Goal: Task Accomplishment & Management: Complete application form

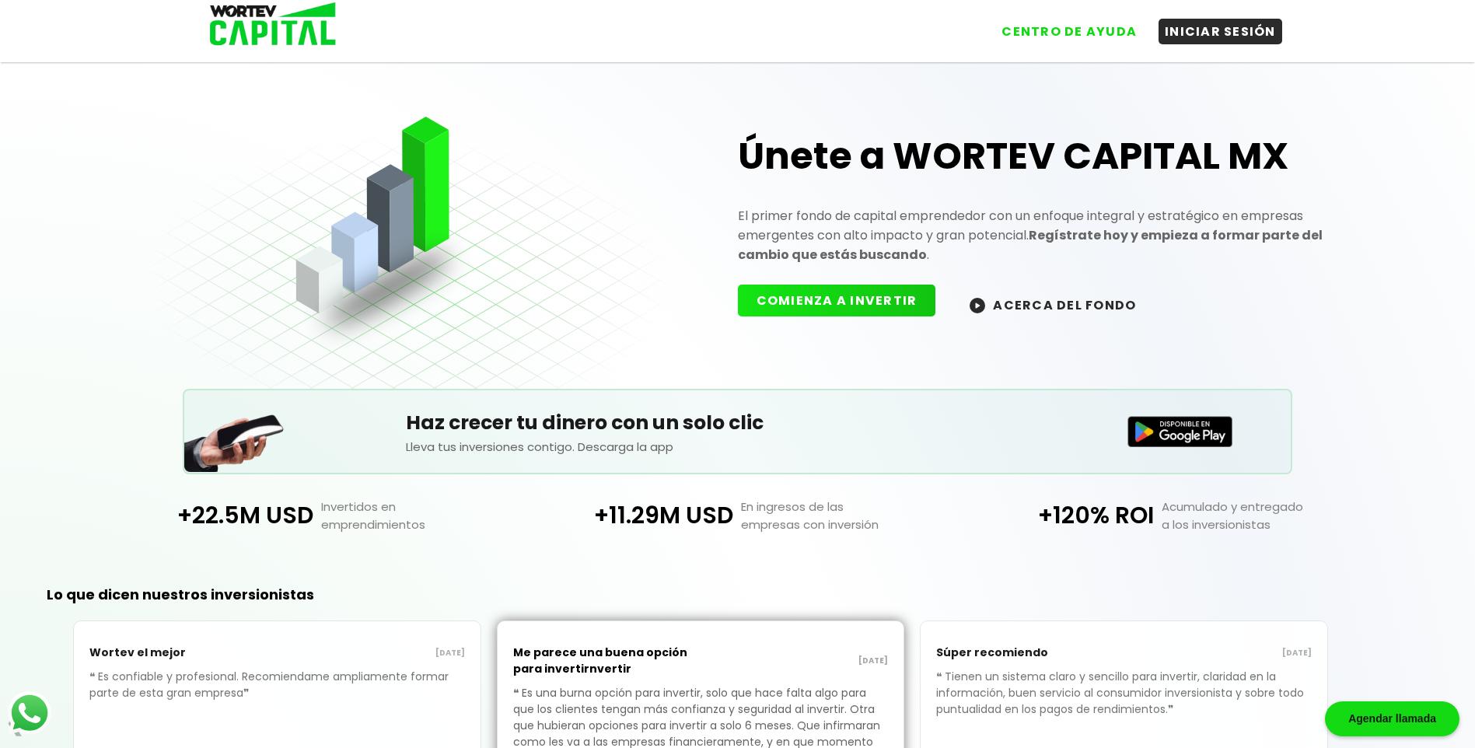
click at [836, 300] on button "COMIENZA A INVERTIR" at bounding box center [837, 301] width 198 height 32
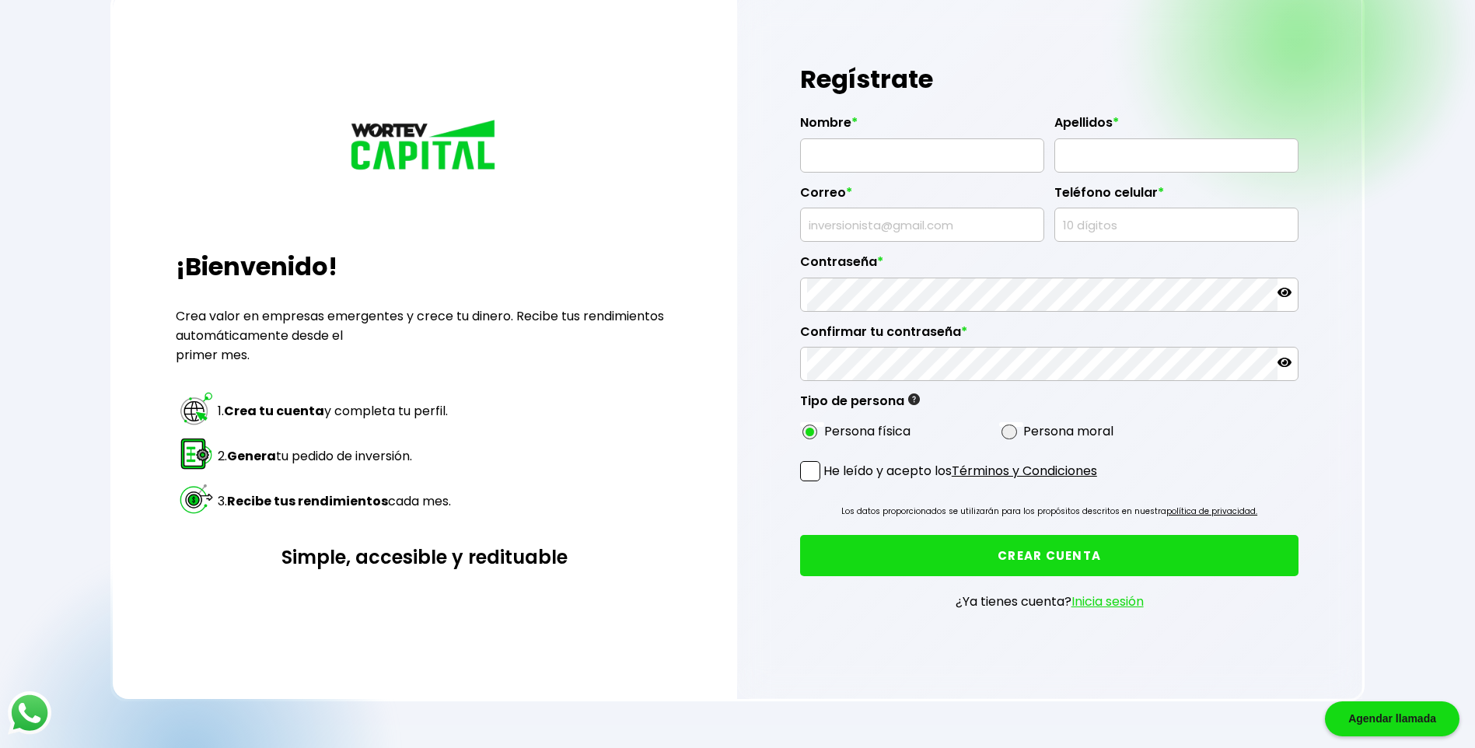
scroll to position [156, 0]
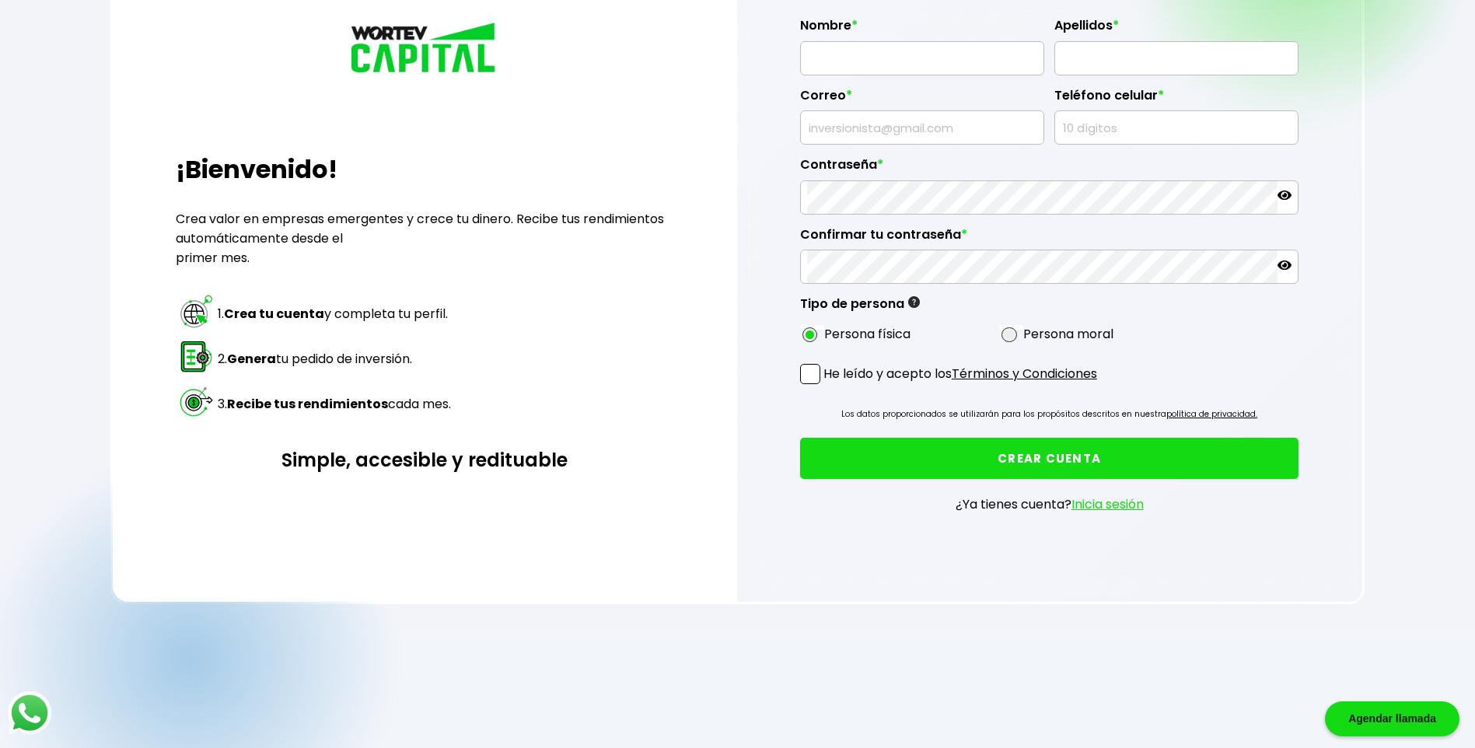
click at [1058, 453] on button "CREAR CUENTA" at bounding box center [1049, 458] width 499 height 41
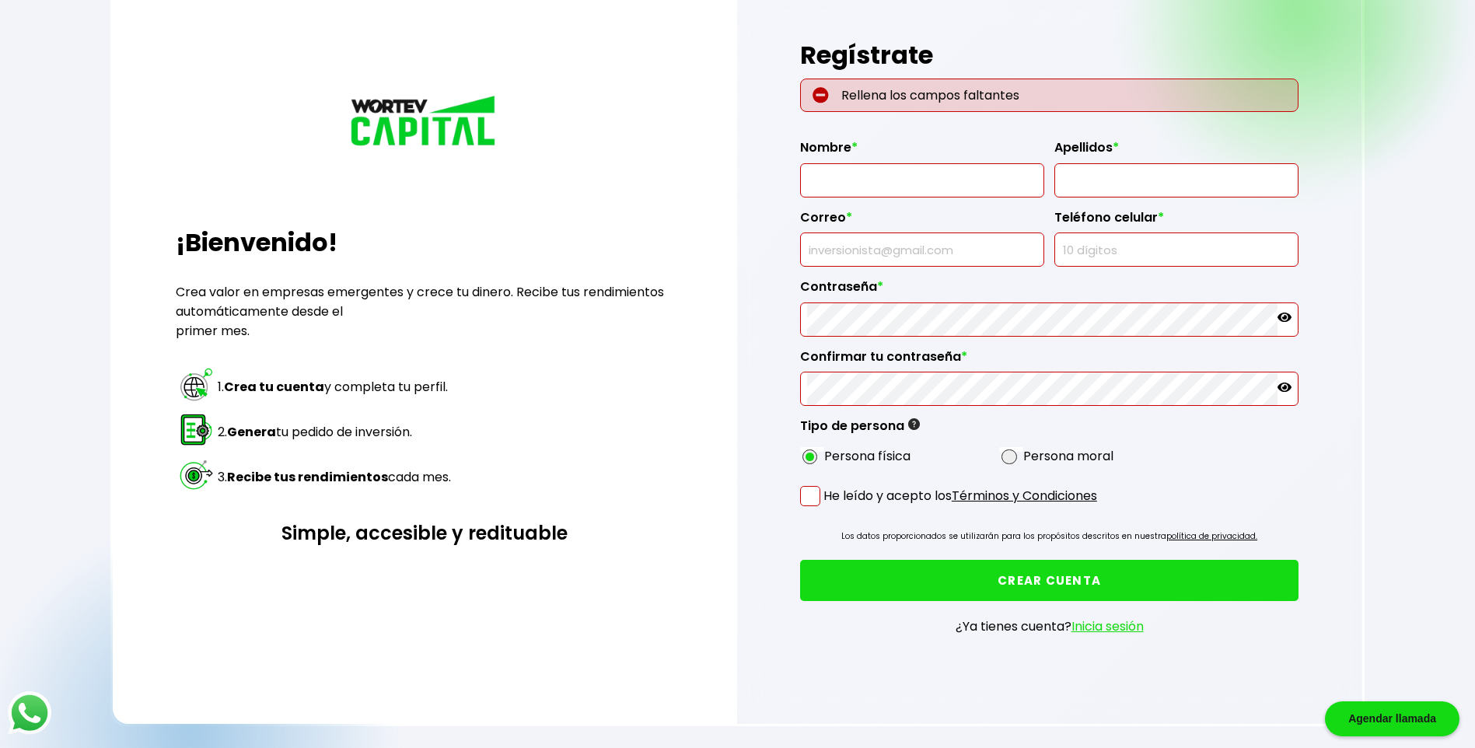
scroll to position [0, 0]
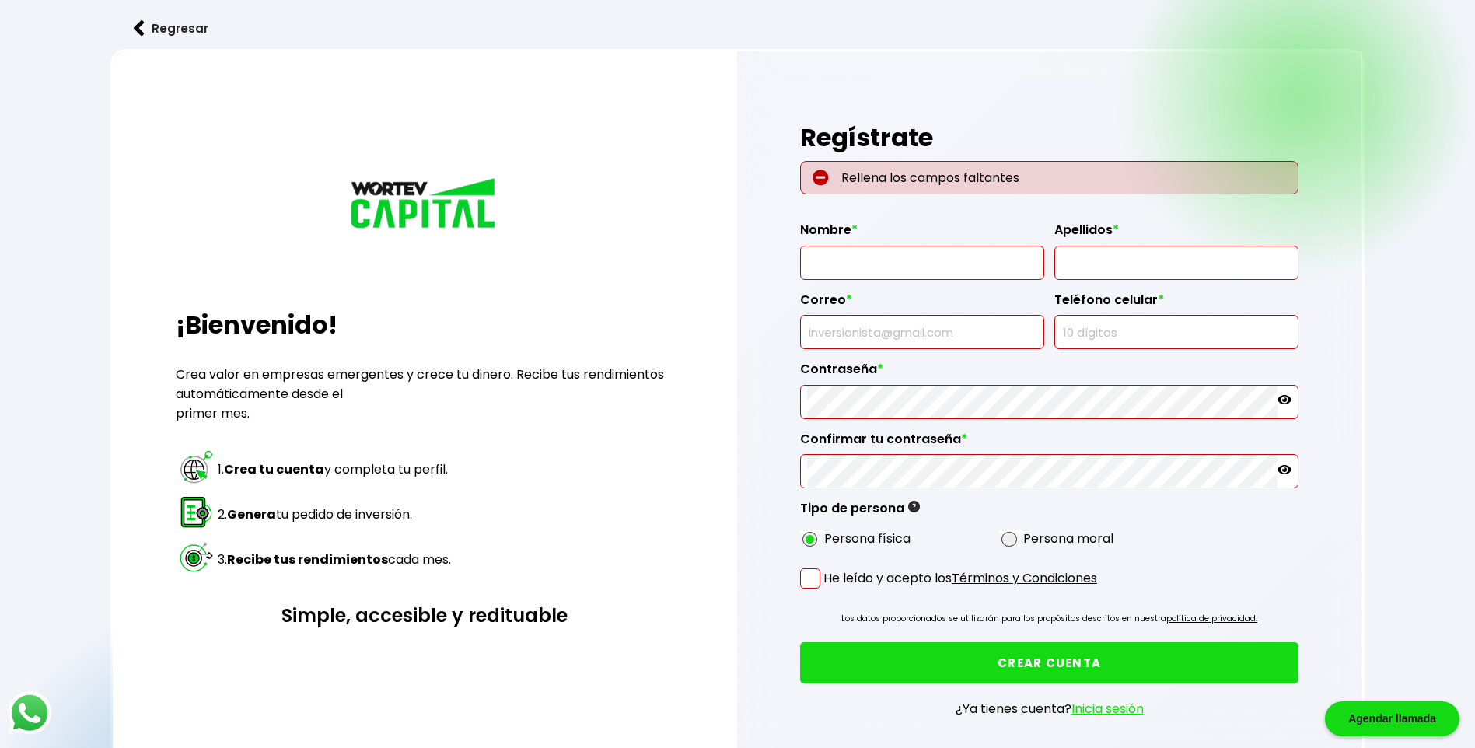
click at [881, 257] on input "text" at bounding box center [922, 263] width 230 height 33
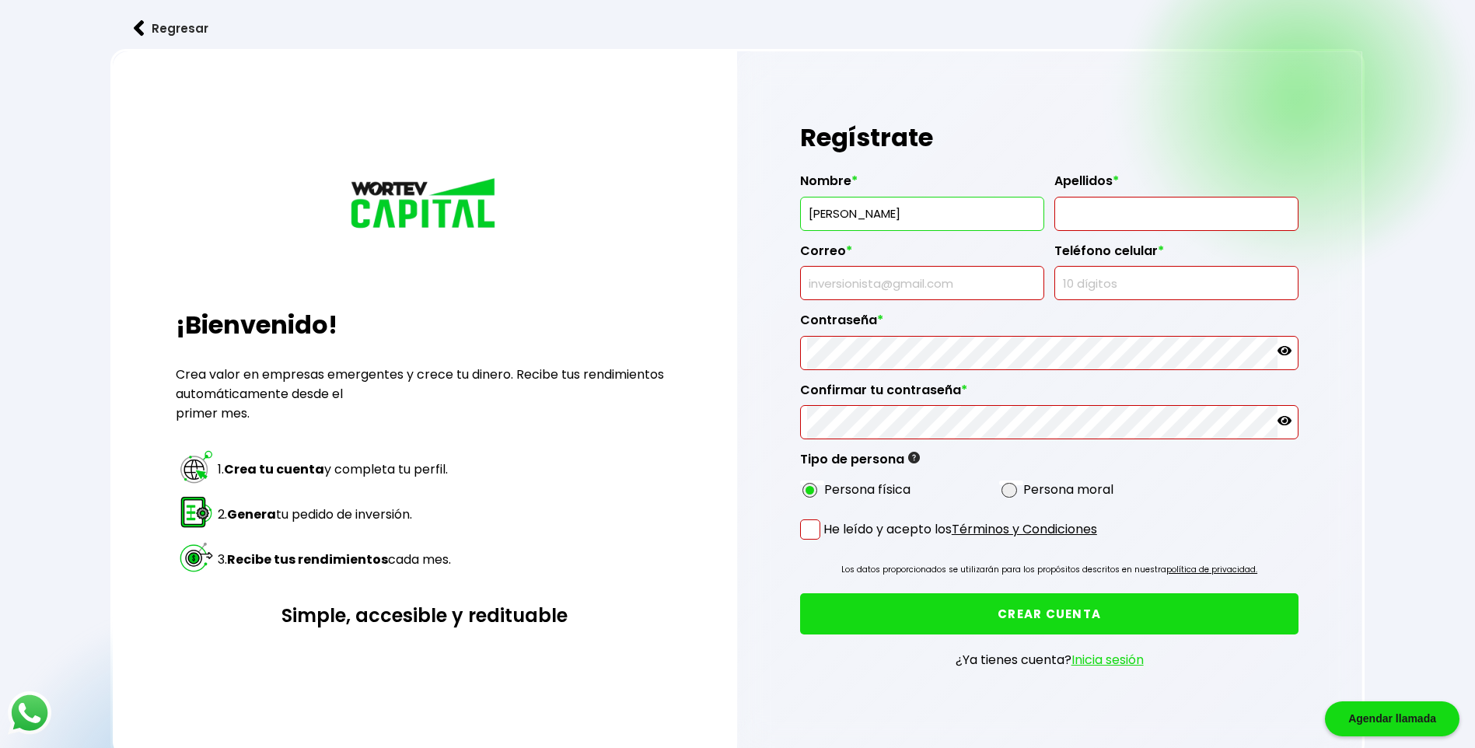
type input "[PERSON_NAME]"
click at [1076, 213] on input "text" at bounding box center [1177, 214] width 230 height 33
type input "[PERSON_NAME]"
click at [925, 282] on input "text" at bounding box center [922, 283] width 230 height 33
type input "[EMAIL_ADDRESS][DOMAIN_NAME]"
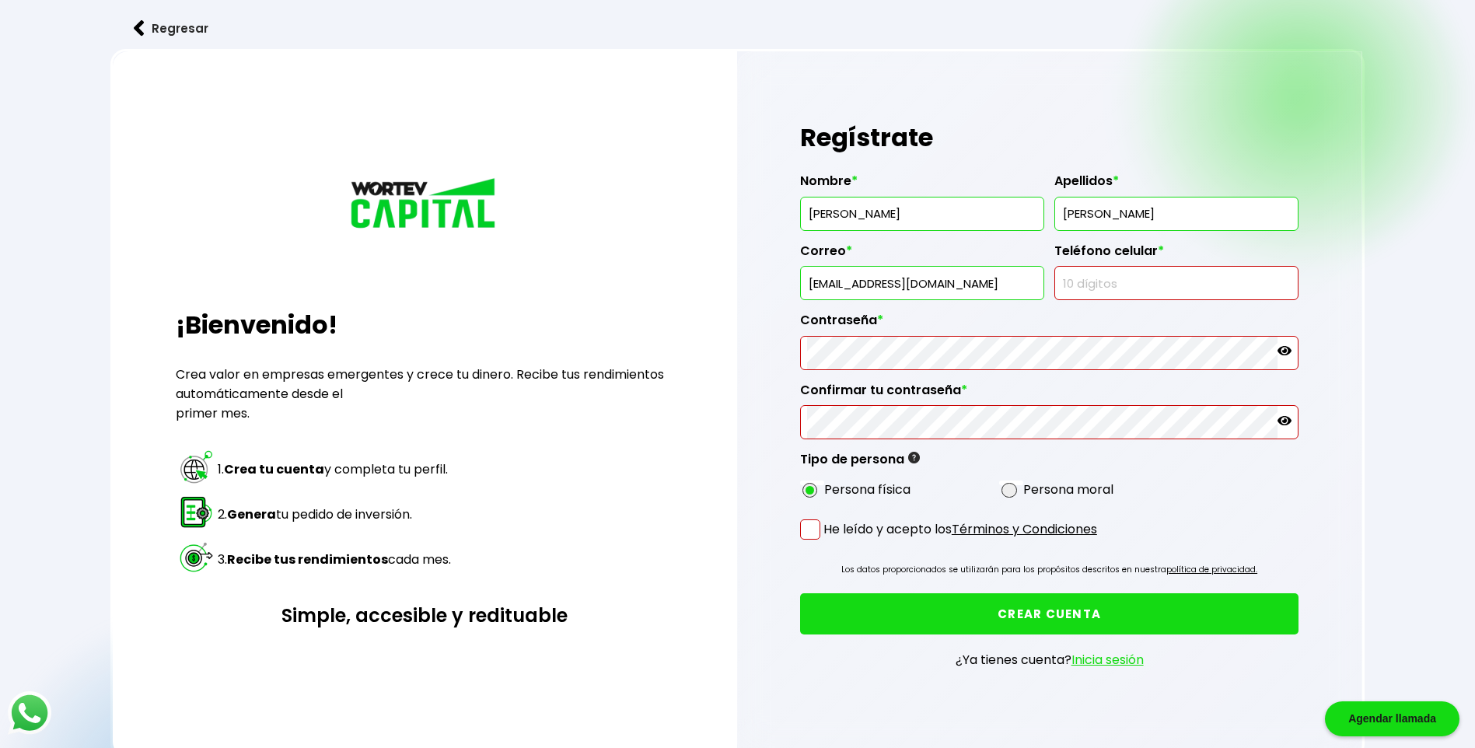
click at [1073, 283] on input "text" at bounding box center [1177, 283] width 230 height 33
type input "7222811700"
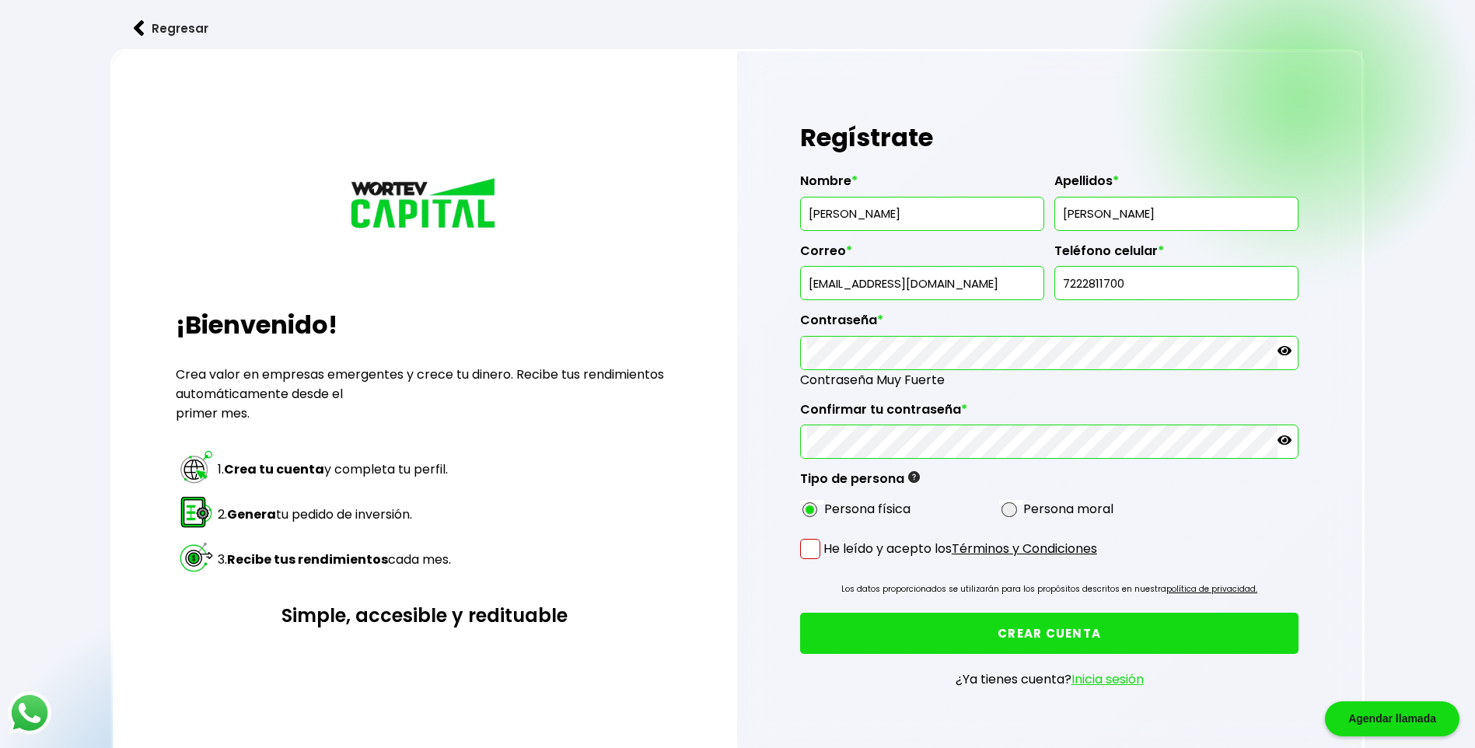
click at [963, 637] on button "CREAR CUENTA" at bounding box center [1049, 633] width 499 height 41
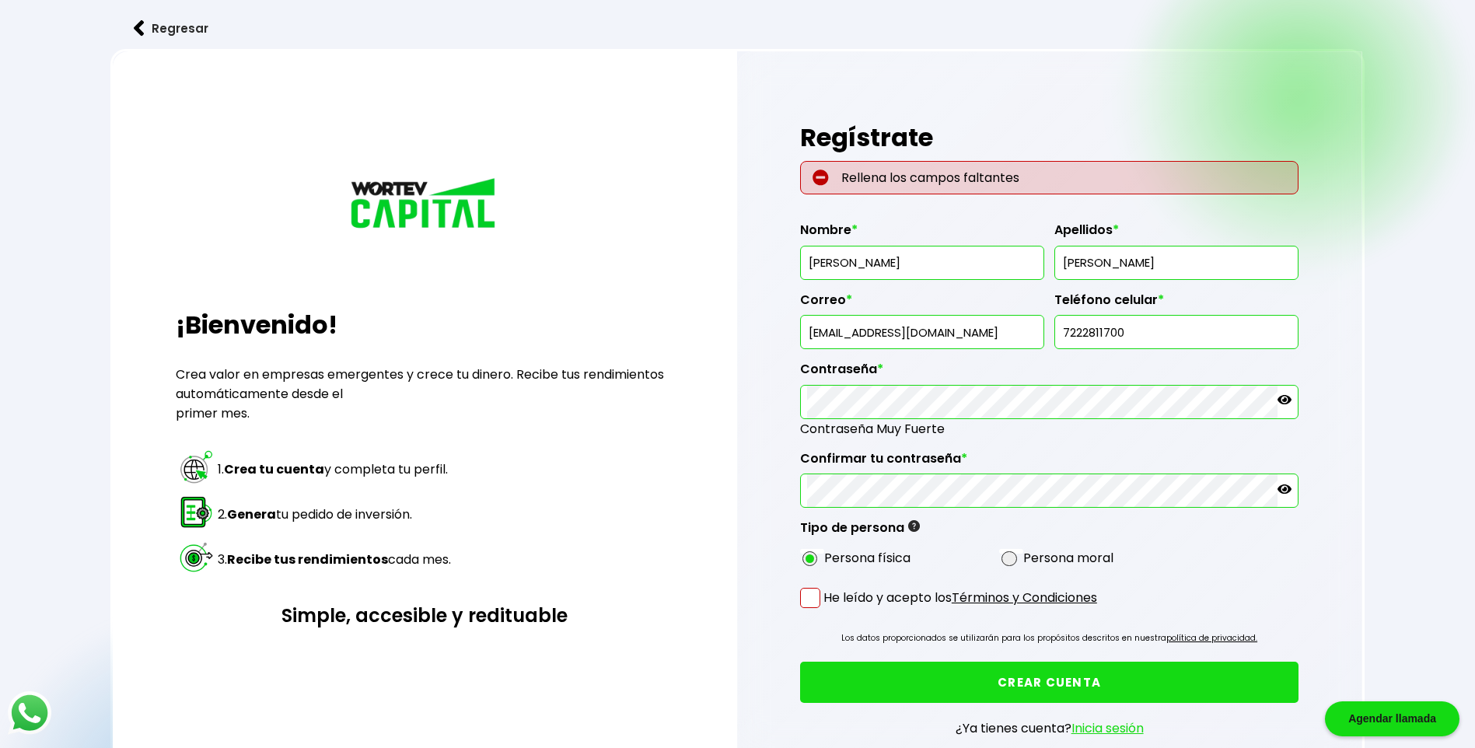
click at [1105, 725] on link "Inicia sesión" at bounding box center [1108, 728] width 72 height 18
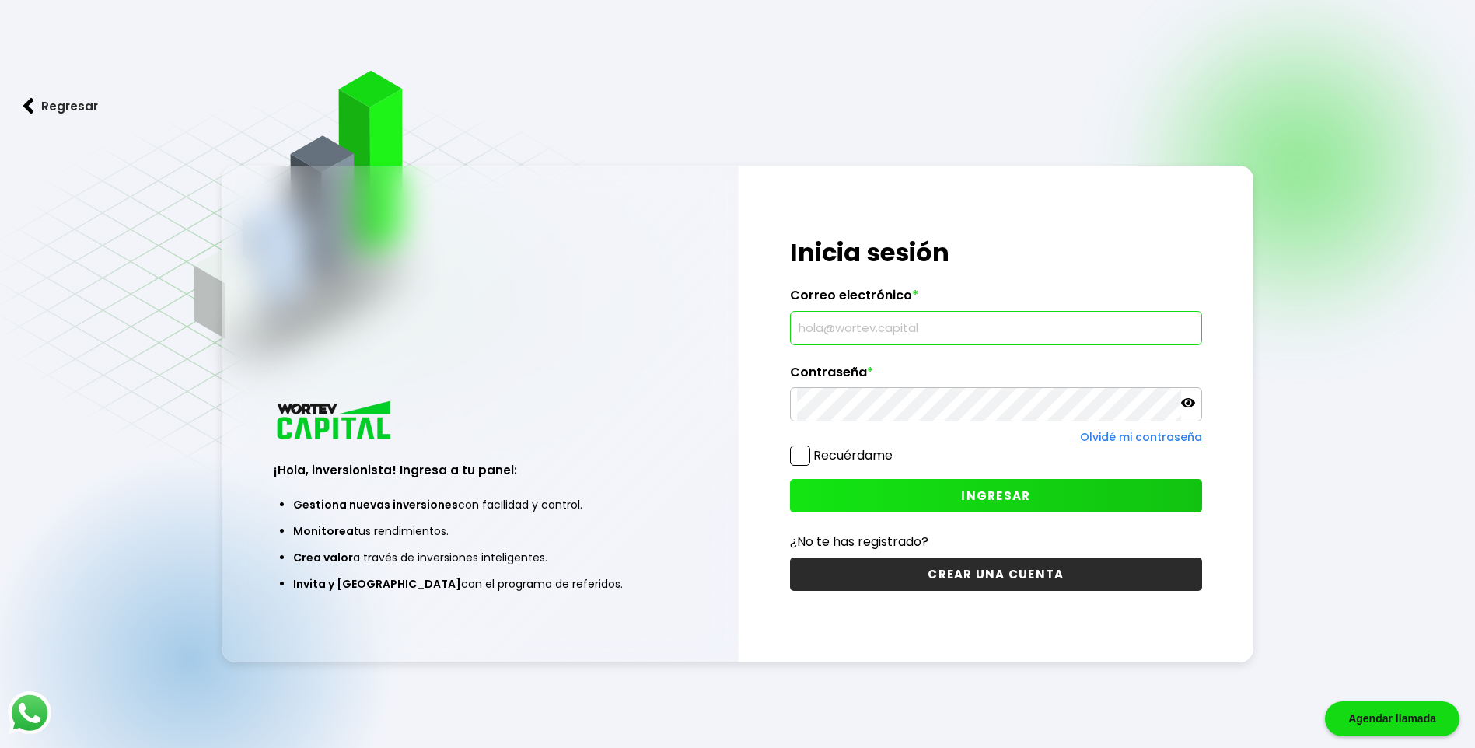
click at [880, 324] on input "text" at bounding box center [996, 328] width 398 height 33
type input "[EMAIL_ADDRESS][DOMAIN_NAME]"
click at [965, 492] on span "INGRESAR" at bounding box center [995, 496] width 69 height 16
click at [1188, 400] on icon at bounding box center [1188, 403] width 14 height 14
click at [1187, 400] on icon at bounding box center [1188, 402] width 14 height 11
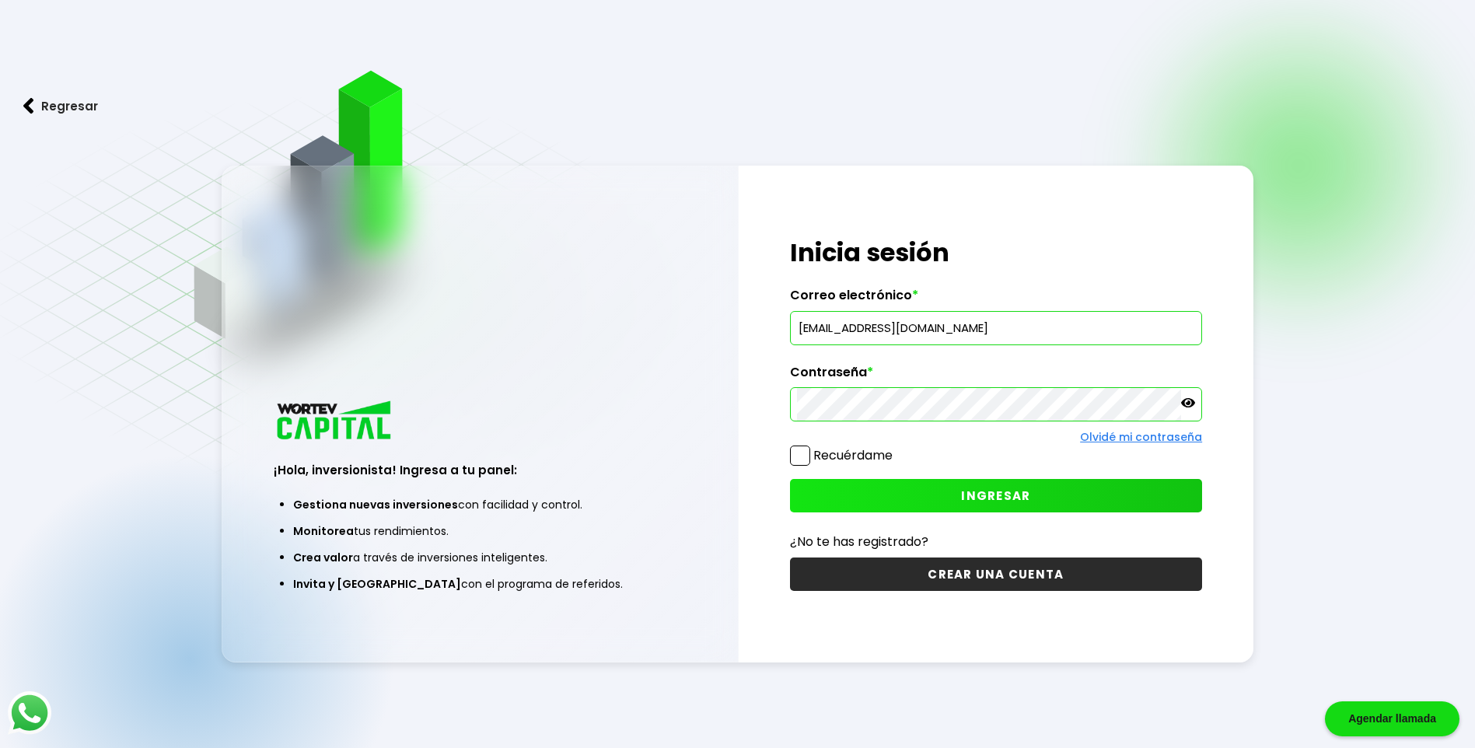
click at [799, 455] on span at bounding box center [800, 456] width 20 height 20
click at [896, 448] on input "Recuérdame" at bounding box center [896, 448] width 0 height 0
click at [1013, 492] on span "INGRESAR" at bounding box center [995, 496] width 69 height 16
click at [30, 104] on img at bounding box center [28, 106] width 11 height 16
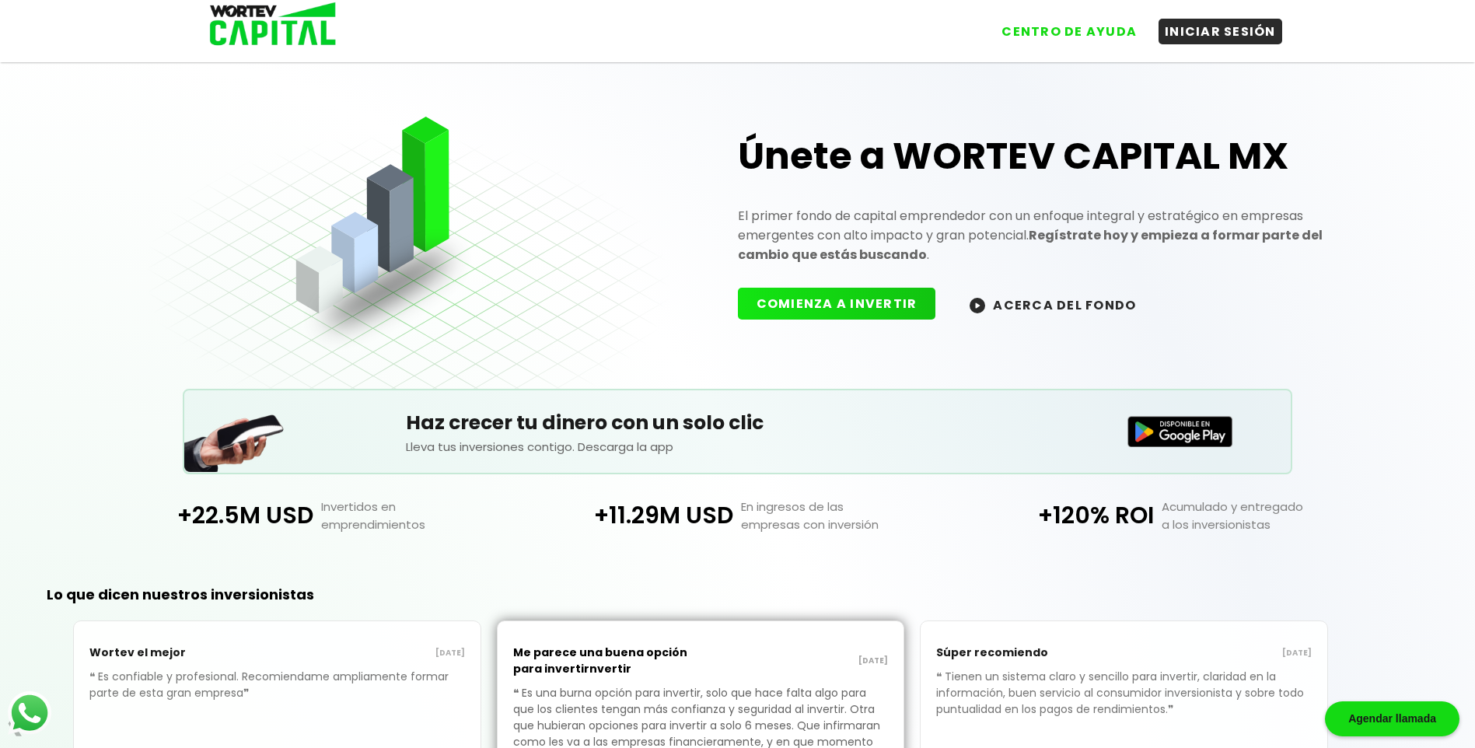
click at [1418, 718] on div "Agendar llamada" at bounding box center [1392, 718] width 135 height 35
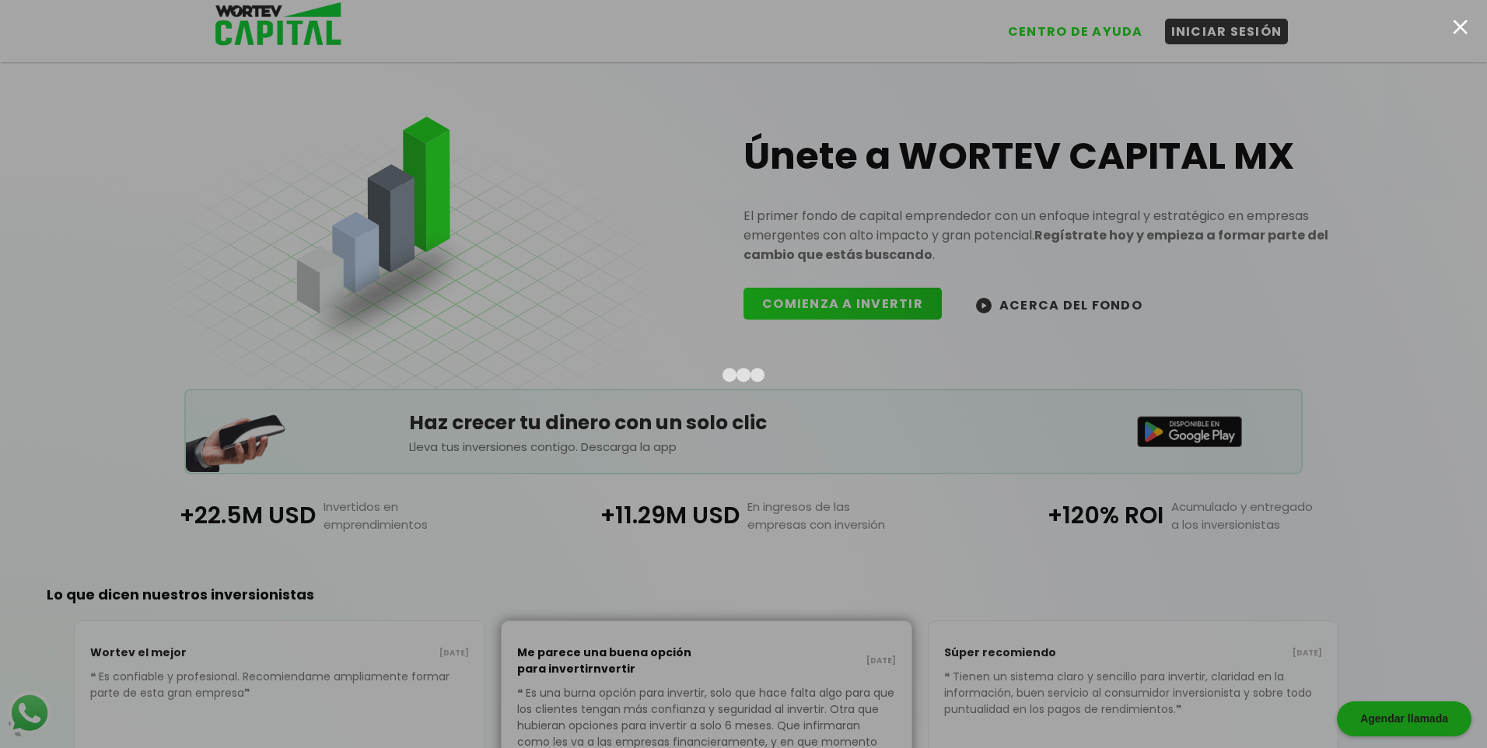
click at [1459, 28] on div at bounding box center [1460, 26] width 15 height 15
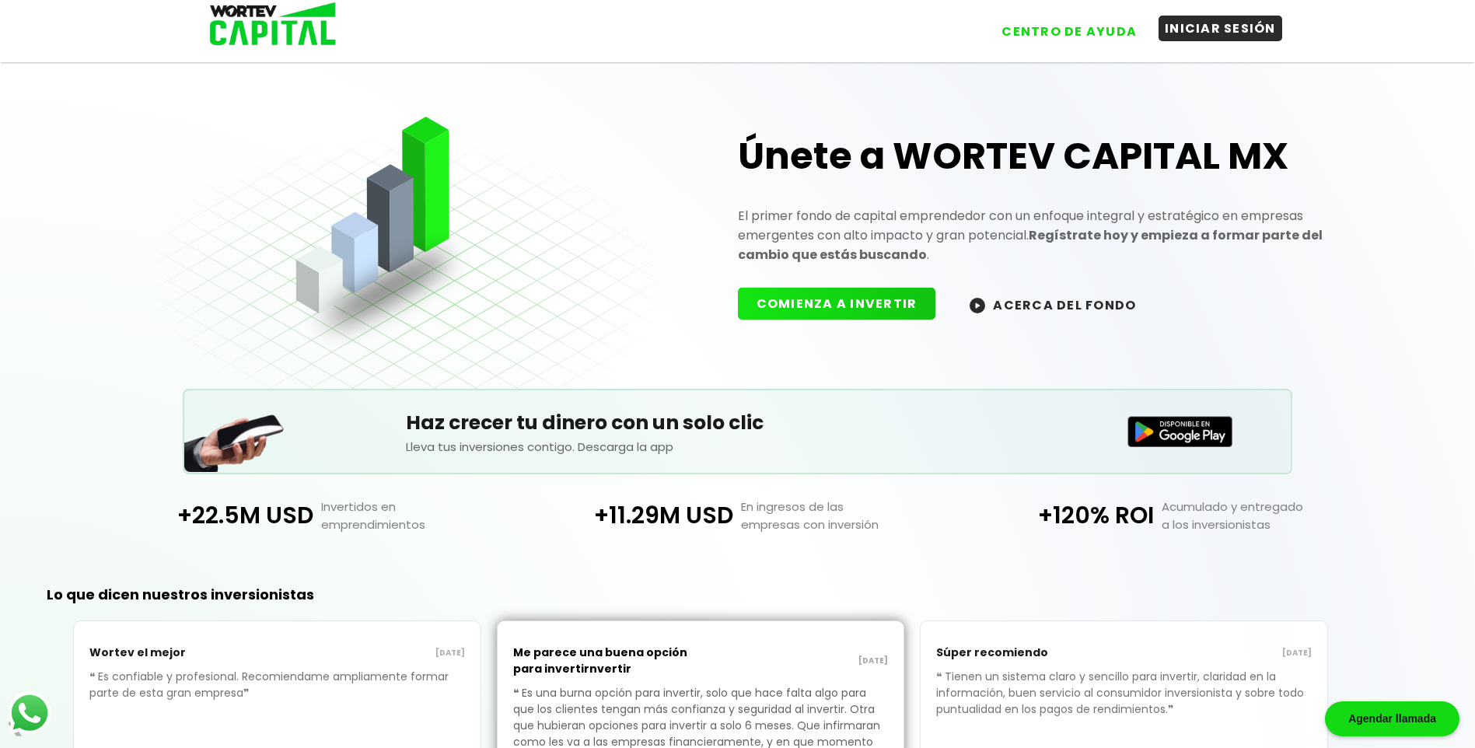
click at [1256, 26] on button "INICIAR SESIÓN" at bounding box center [1221, 29] width 124 height 26
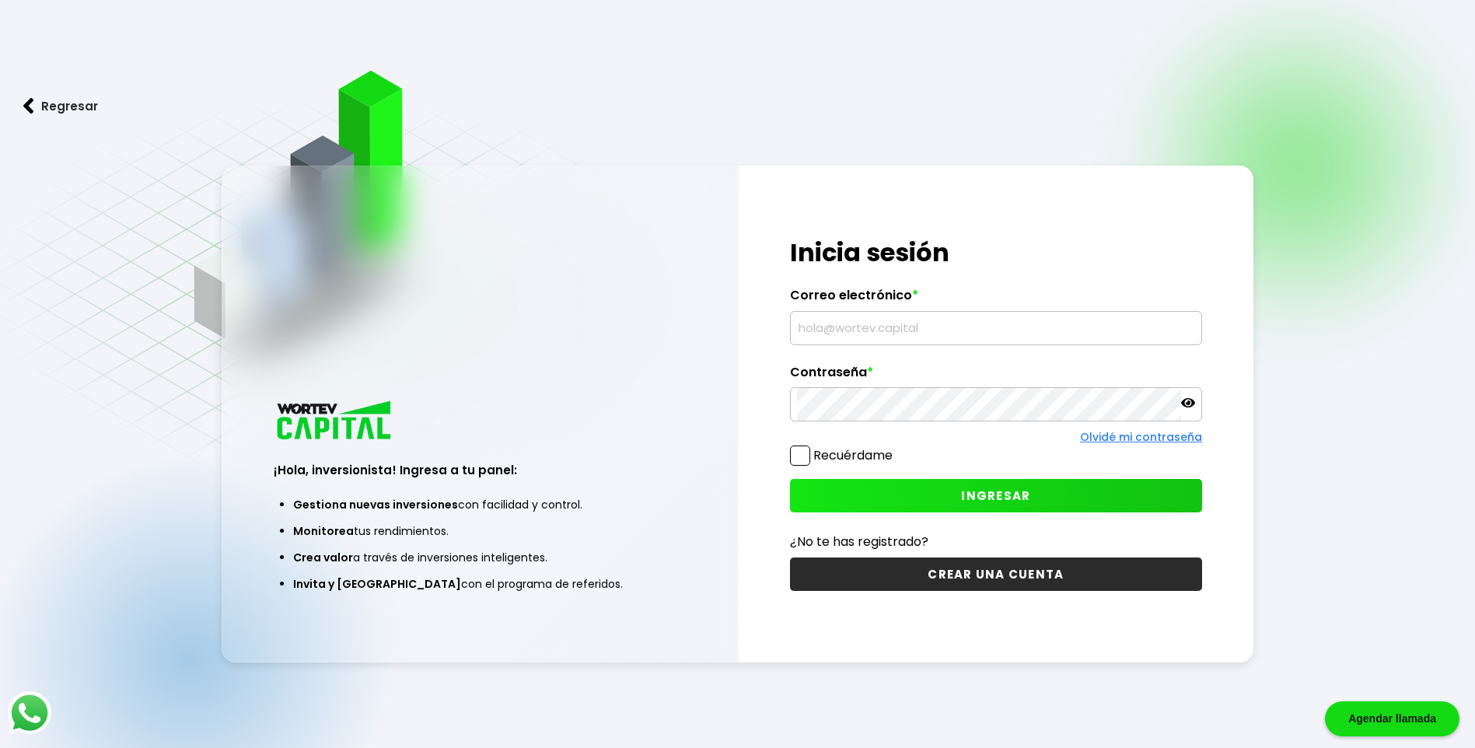
click at [26, 100] on img at bounding box center [28, 106] width 11 height 16
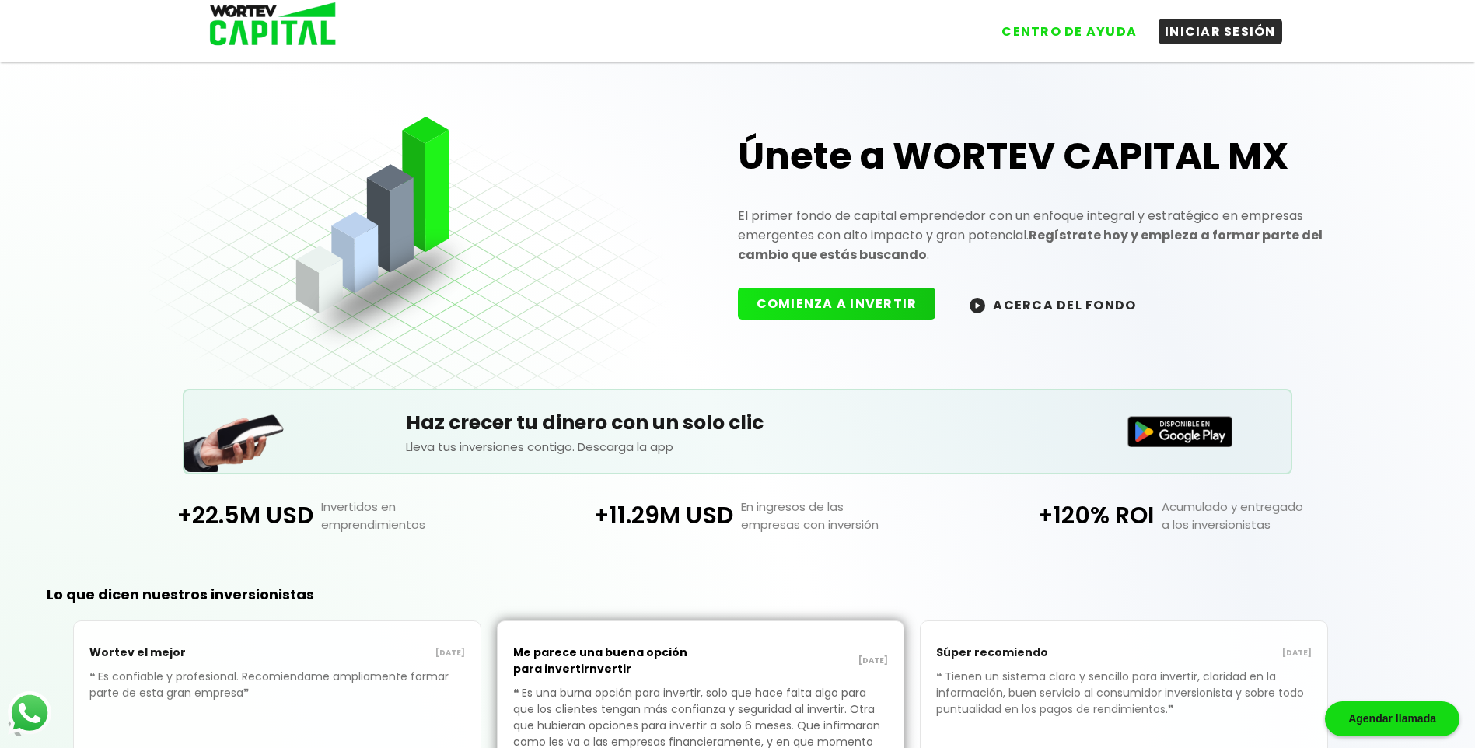
click at [1031, 300] on button "ACERCA DEL FONDO" at bounding box center [1053, 304] width 204 height 33
